Goal: Use online tool/utility: Use online tool/utility

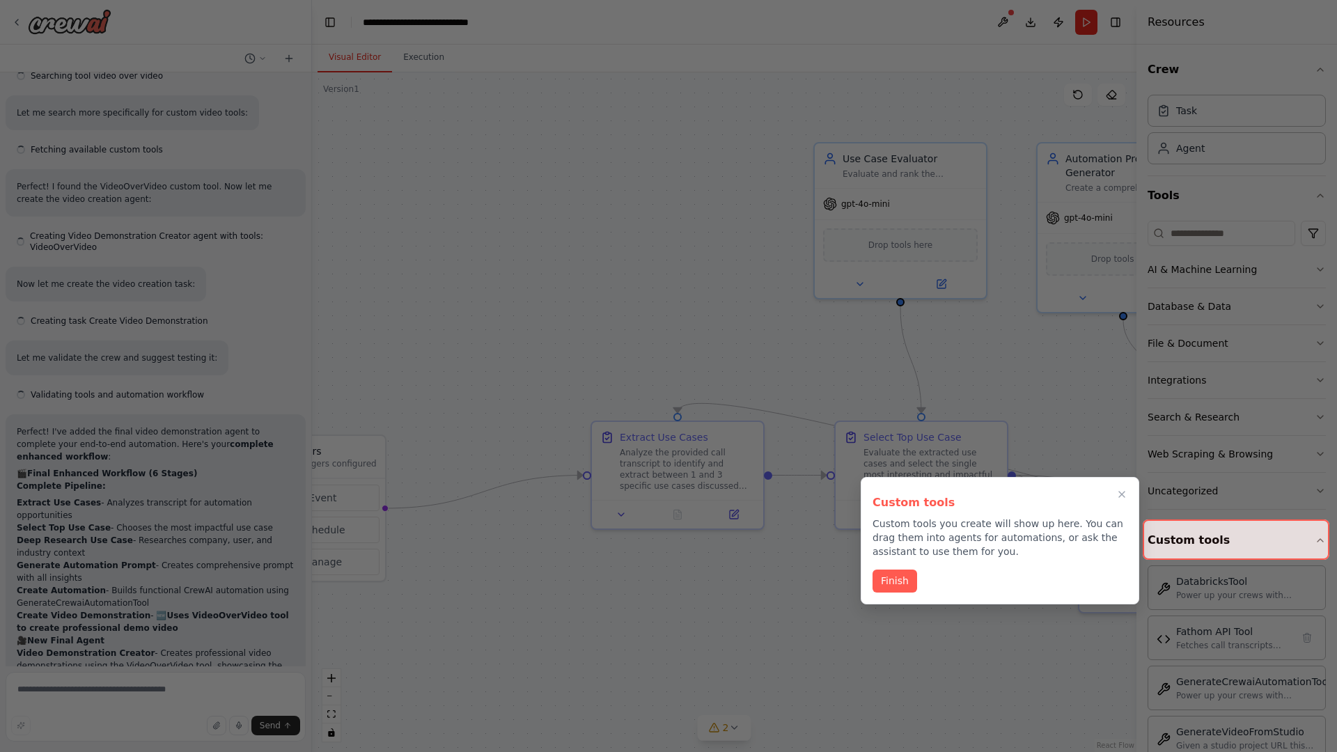
scroll to position [5881, 0]
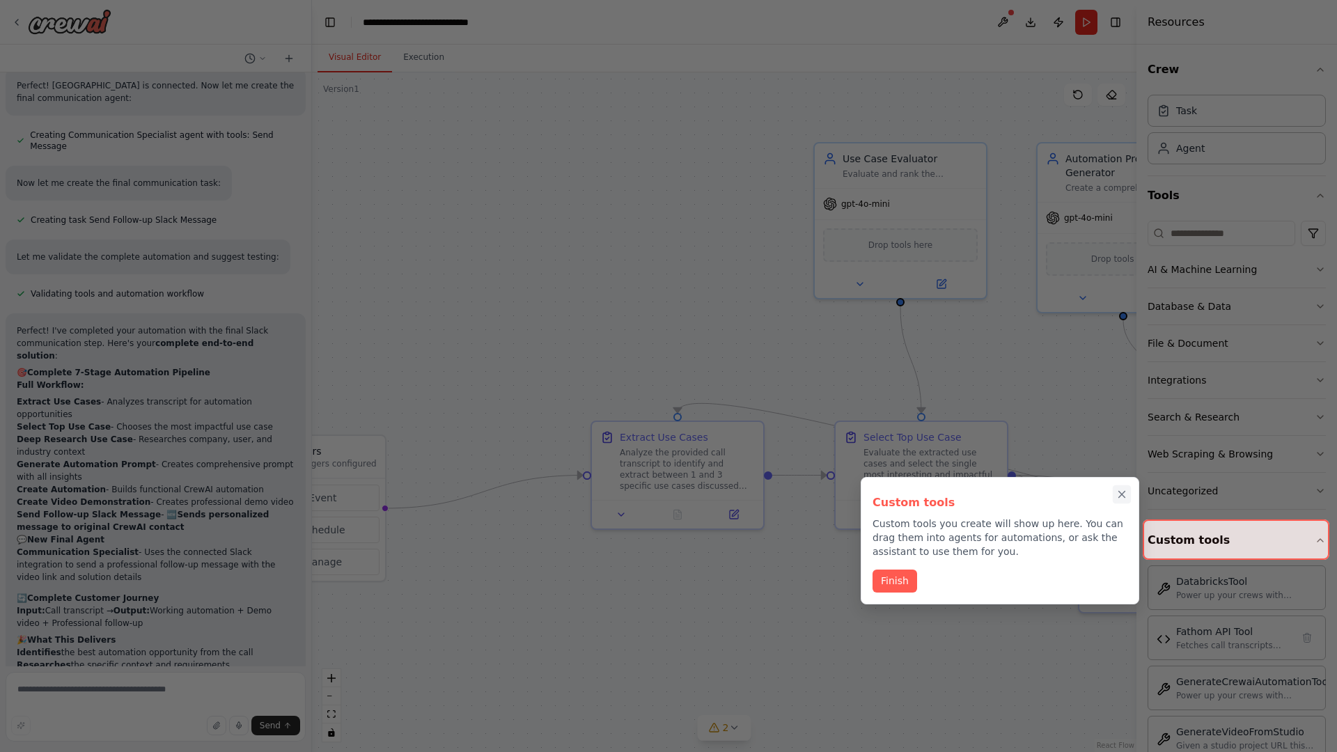
click at [1122, 494] on icon "Close walkthrough" at bounding box center [1122, 495] width 6 height 6
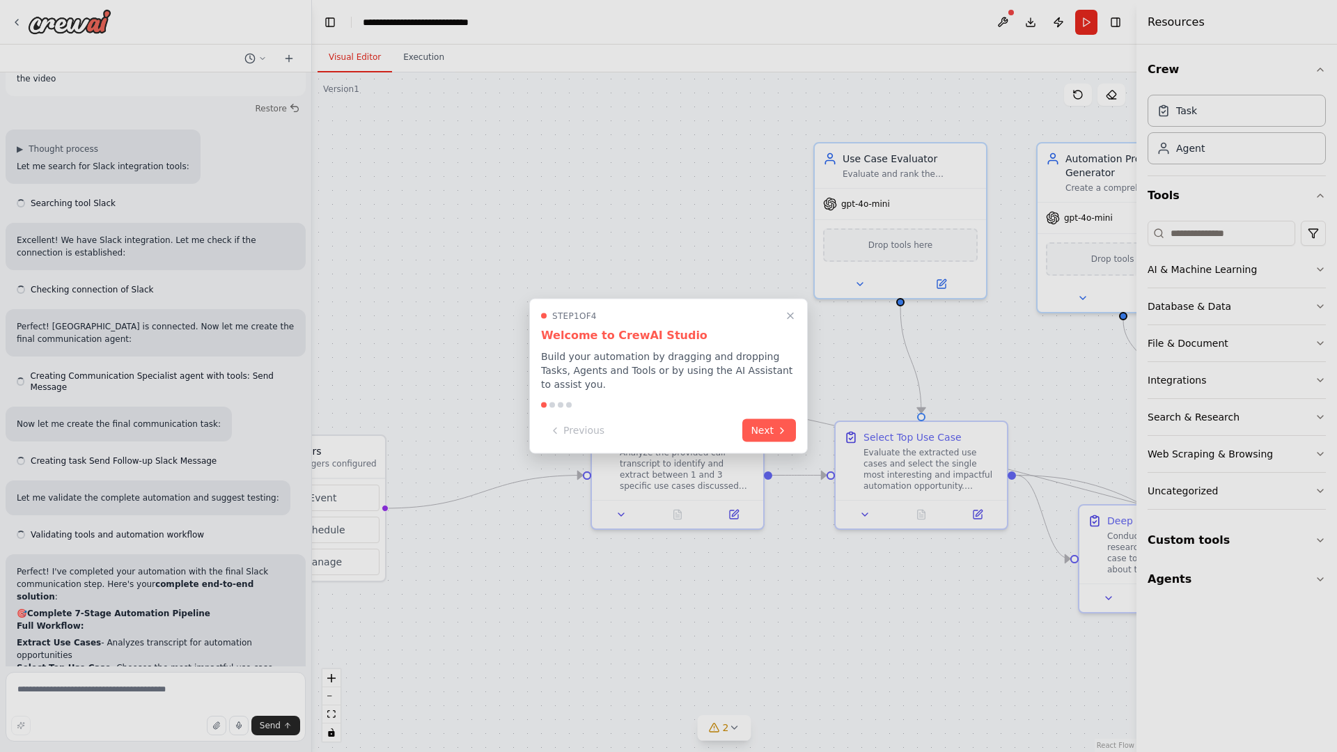
scroll to position [5881, 0]
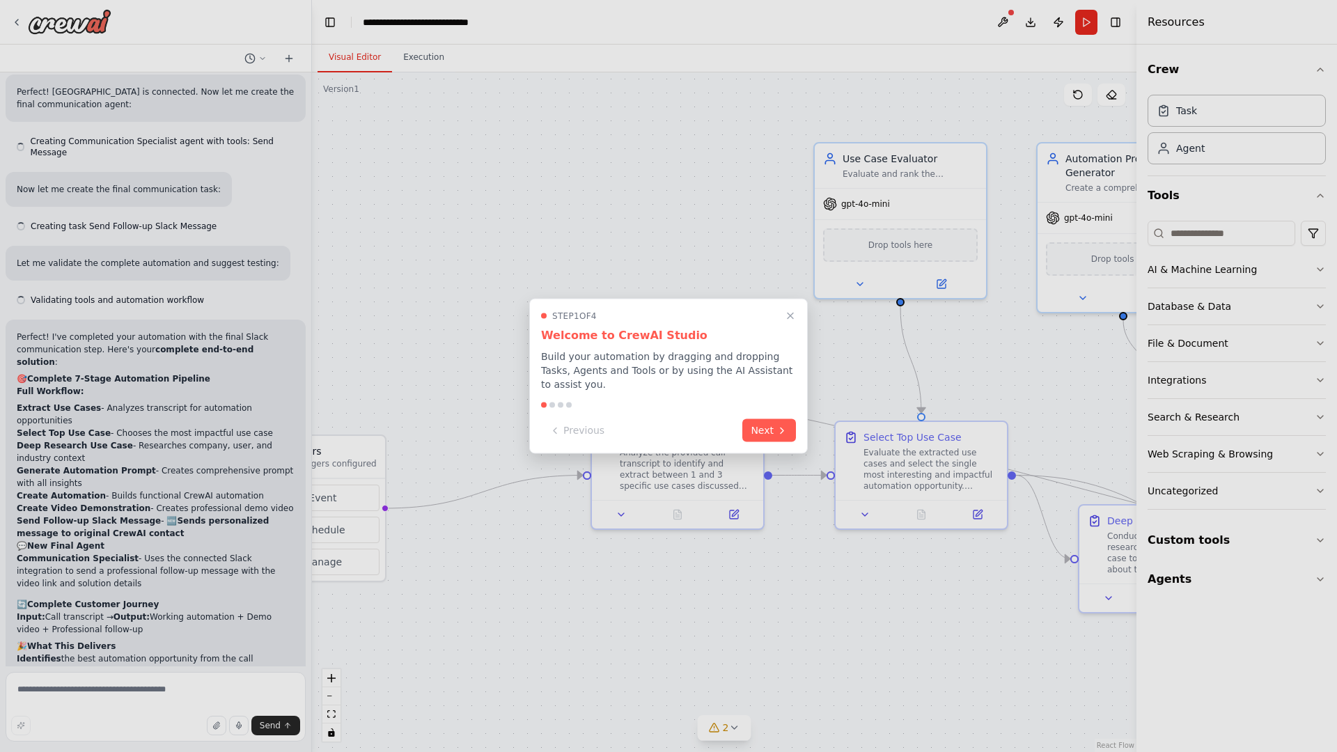
scroll to position [5881, 0]
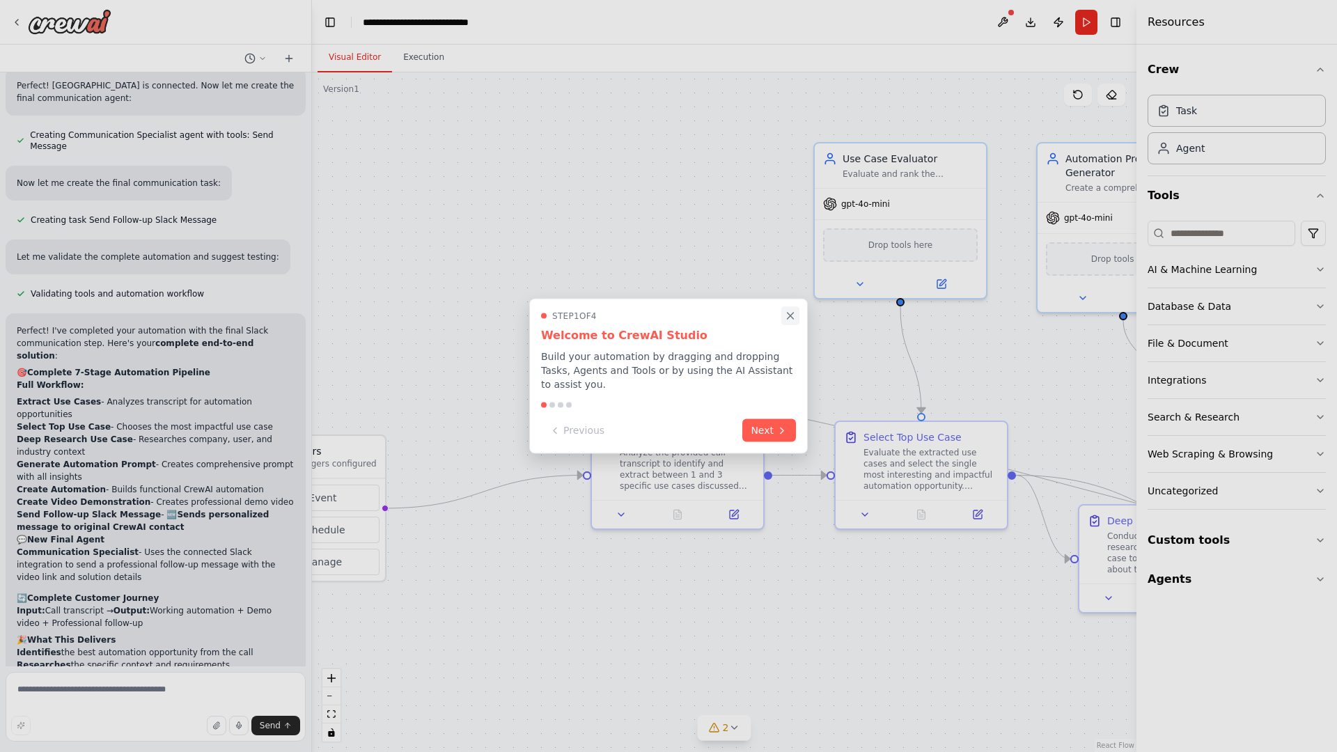
click at [790, 315] on icon "Close walkthrough" at bounding box center [790, 316] width 6 height 6
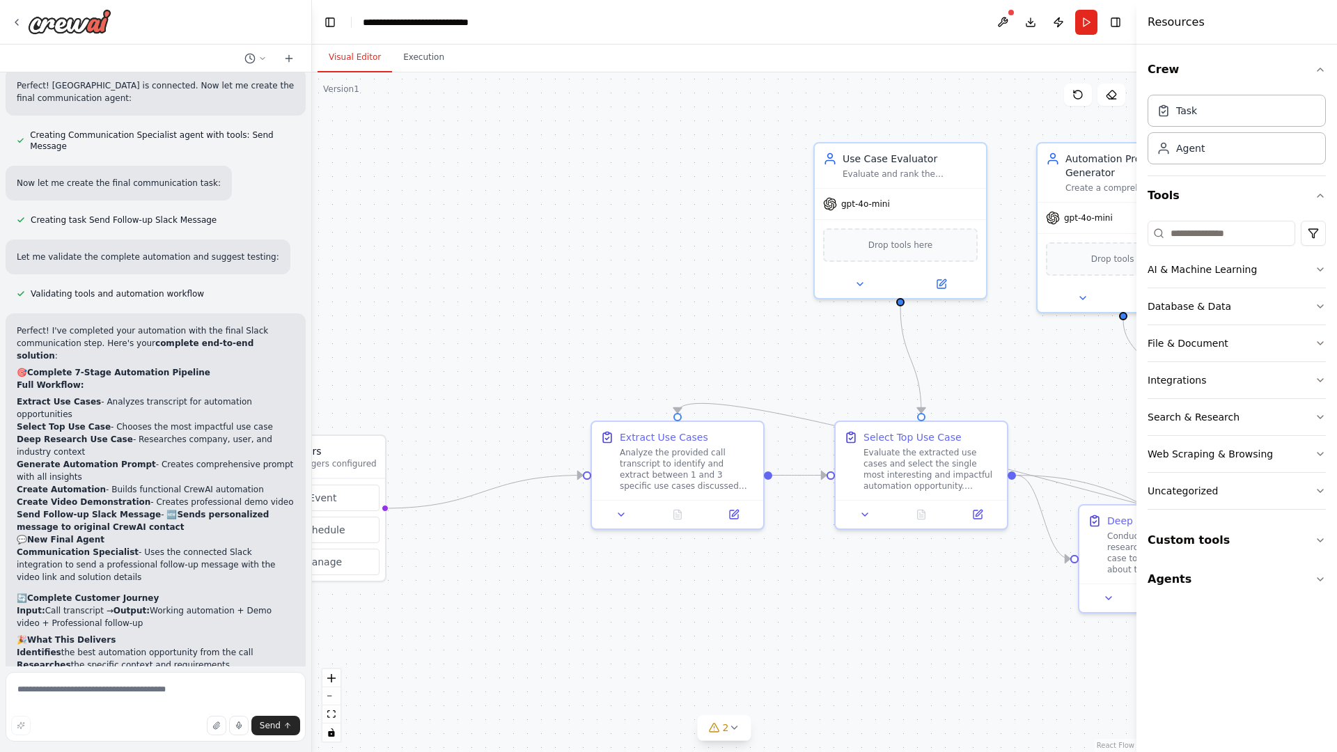
scroll to position [0, 0]
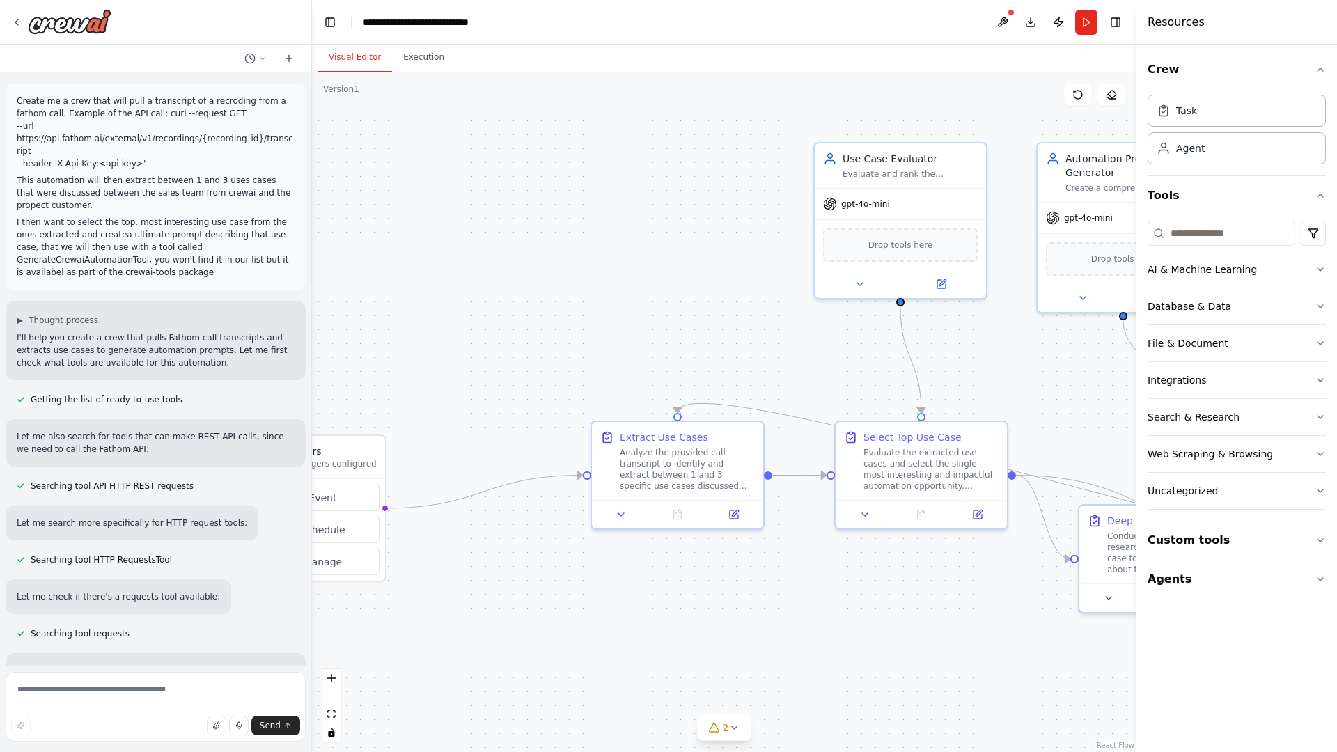
click at [19, 97] on p "Create me a crew that will pull a transcript of a recroding from a fathom call.…" at bounding box center [156, 132] width 278 height 75
click at [410, 153] on div ".deletable-edge-delete-btn { width: 20px; height: 20px; border: 0px solid #ffff…" at bounding box center [724, 411] width 824 height 679
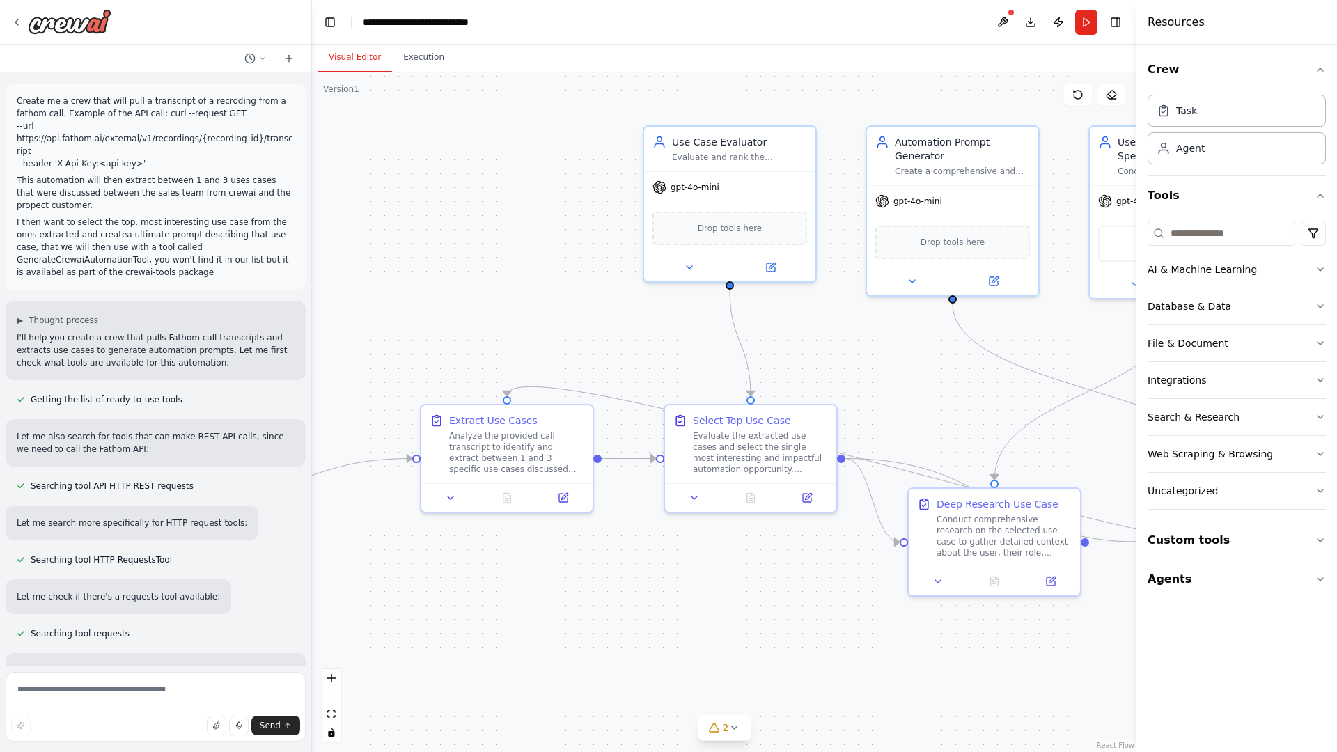
drag, startPoint x: 584, startPoint y: 345, endPoint x: 292, endPoint y: 317, distance: 293.7
click at [292, 317] on div "Create me a crew that will pull a transcript of a recroding from a fathom call.…" at bounding box center [668, 376] width 1337 height 752
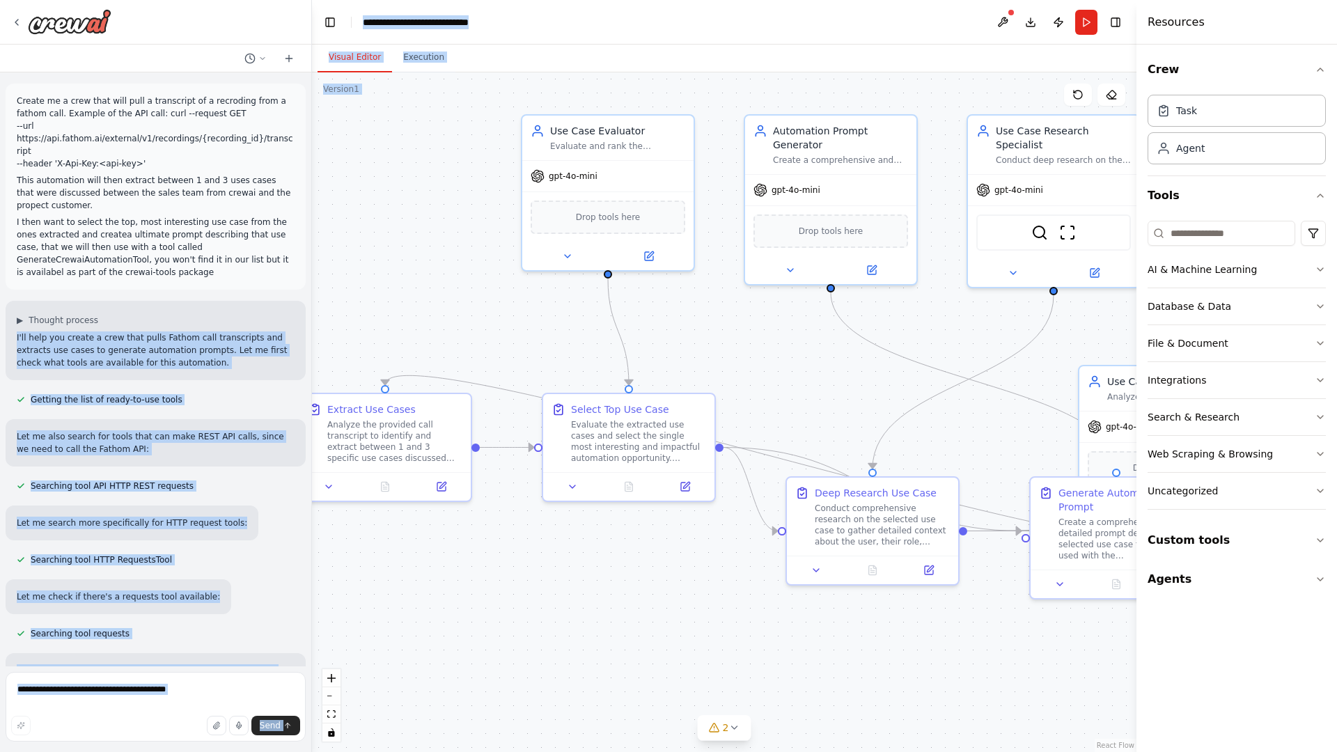
drag, startPoint x: 292, startPoint y: 317, endPoint x: 459, endPoint y: 370, distance: 175.9
click at [459, 370] on div "Create me a crew that will pull a transcript of a recroding from a fathom call.…" at bounding box center [668, 376] width 1337 height 752
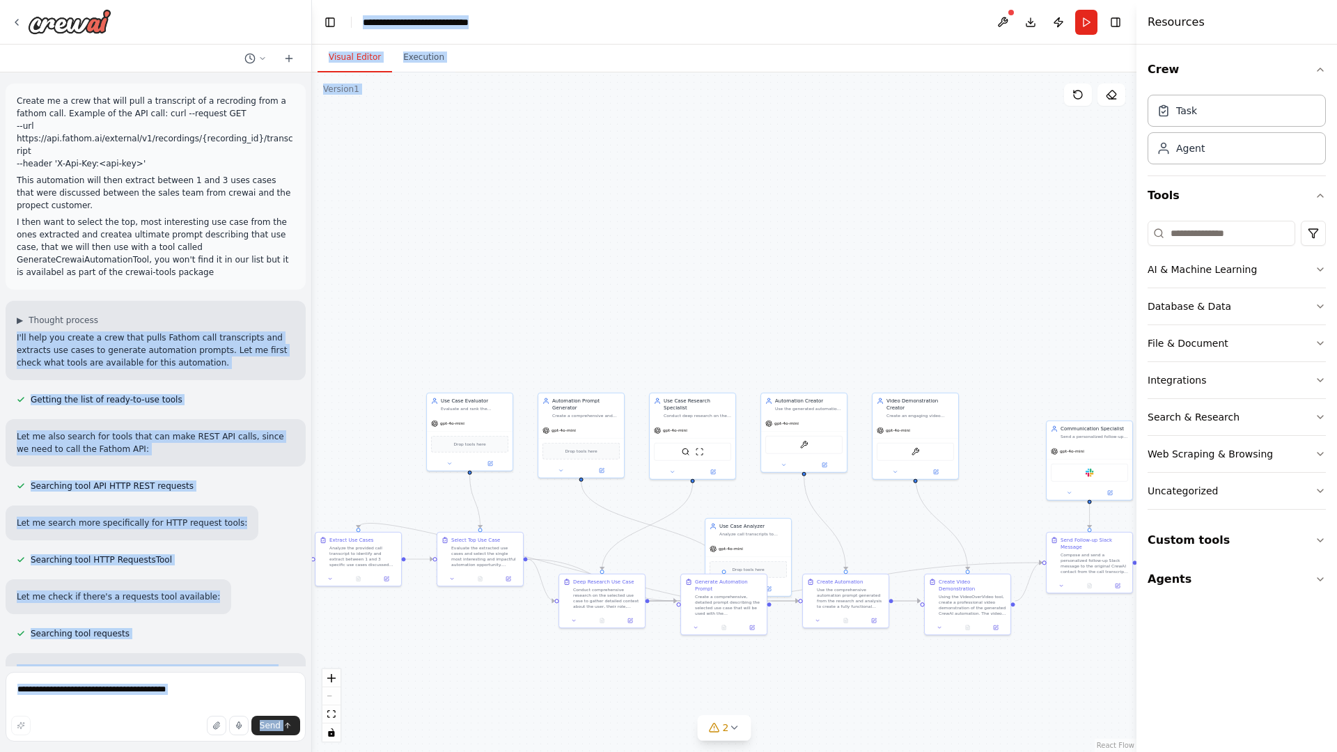
drag, startPoint x: 696, startPoint y: 154, endPoint x: 418, endPoint y: 351, distance: 341.1
click at [418, 351] on div ".deletable-edge-delete-btn { width: 20px; height: 20px; border: 0px solid #ffff…" at bounding box center [724, 411] width 824 height 679
